Goal: Find specific page/section: Find specific page/section

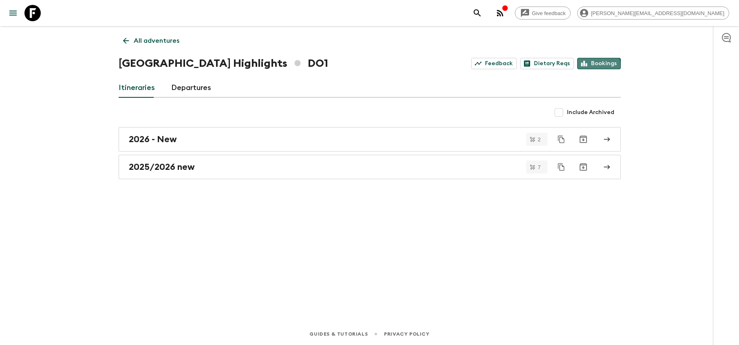
click at [591, 67] on link "Bookings" at bounding box center [599, 63] width 44 height 11
click at [599, 64] on link "Bookings" at bounding box center [599, 63] width 44 height 11
click at [161, 41] on p "All adventures" at bounding box center [157, 41] width 46 height 10
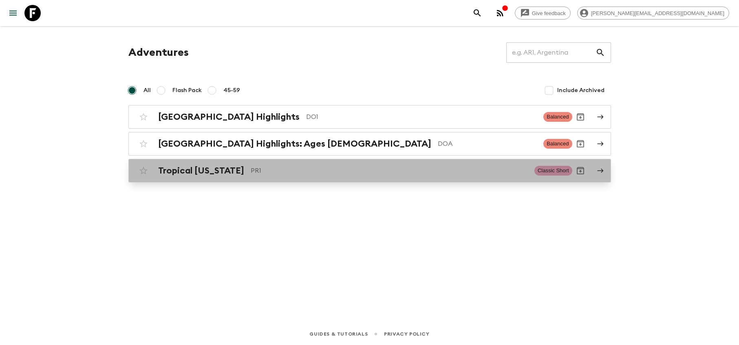
click at [456, 170] on p "PR1" at bounding box center [389, 171] width 277 height 10
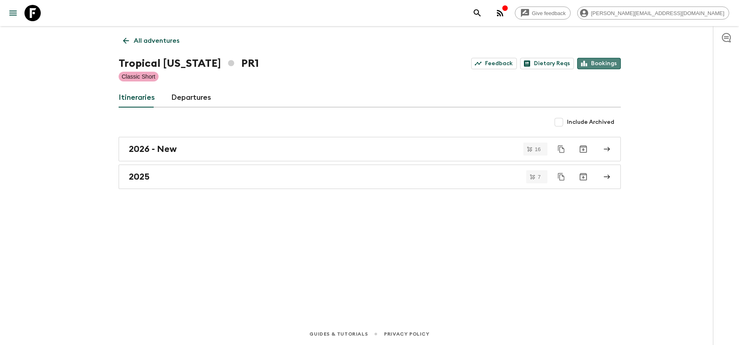
click at [607, 59] on link "Bookings" at bounding box center [599, 63] width 44 height 11
